Goal: Navigation & Orientation: Find specific page/section

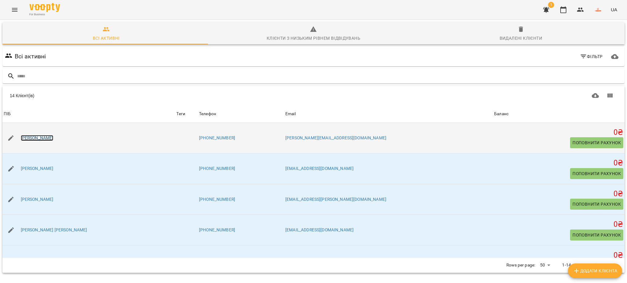
click at [45, 136] on link "[PERSON_NAME]" at bounding box center [37, 138] width 33 height 6
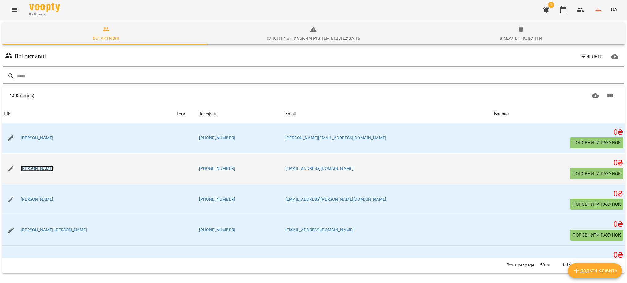
click at [40, 169] on link "[PERSON_NAME]" at bounding box center [37, 169] width 33 height 6
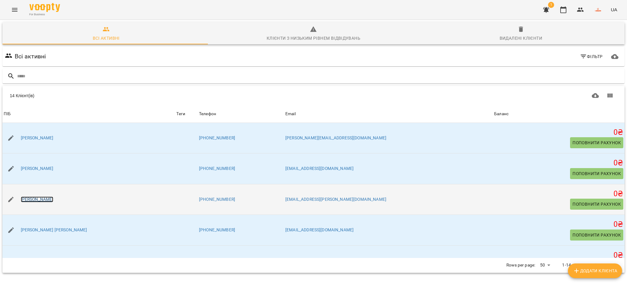
click at [53, 199] on link "[PERSON_NAME]" at bounding box center [37, 200] width 33 height 6
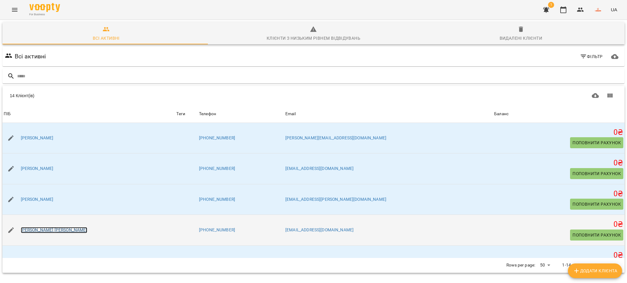
click at [51, 230] on link "[PERSON_NAME] [PERSON_NAME]" at bounding box center [54, 230] width 66 height 6
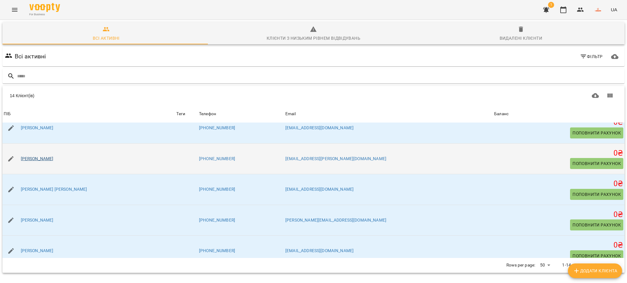
scroll to position [81, 0]
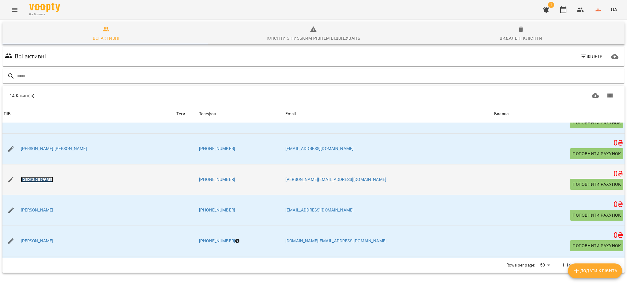
click at [54, 177] on link "[PERSON_NAME]" at bounding box center [37, 180] width 33 height 6
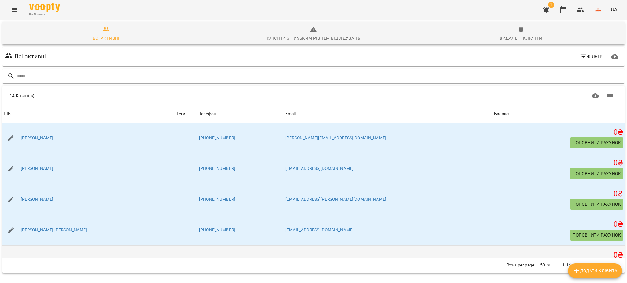
scroll to position [41, 0]
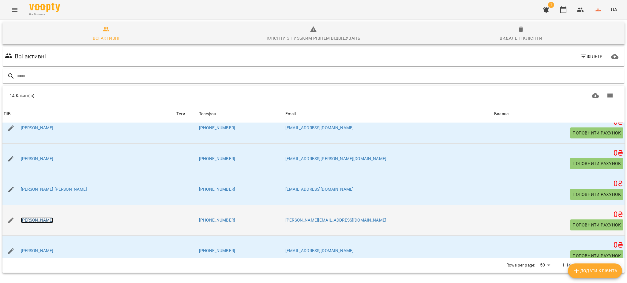
click at [54, 222] on link "[PERSON_NAME]" at bounding box center [37, 221] width 33 height 6
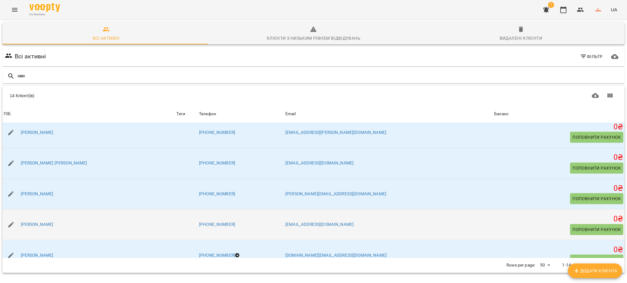
scroll to position [81, 0]
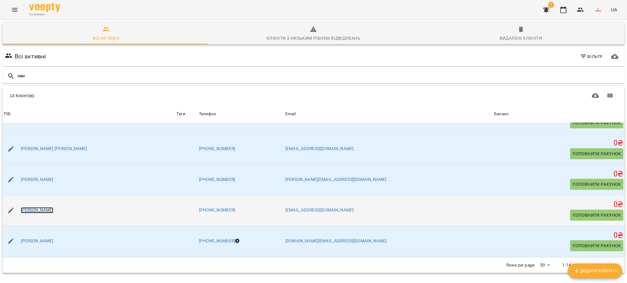
click at [52, 208] on link "[PERSON_NAME]" at bounding box center [37, 210] width 33 height 6
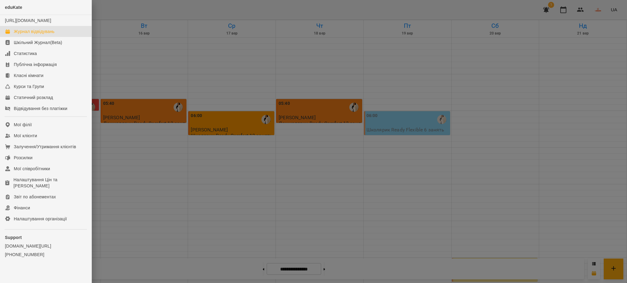
scroll to position [406, 0]
click at [140, 47] on div at bounding box center [313, 141] width 627 height 283
